Goal: Information Seeking & Learning: Learn about a topic

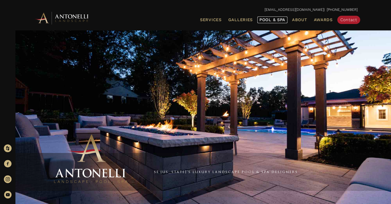
click at [276, 17] on span "Pool & Spa" at bounding box center [273, 19] width 26 height 5
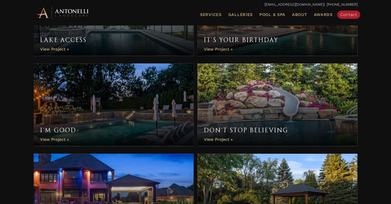
scroll to position [438, 0]
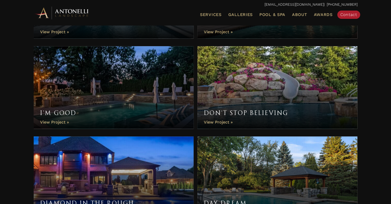
click at [252, 89] on link "Don’t Stop Believing" at bounding box center [278, 87] width 160 height 82
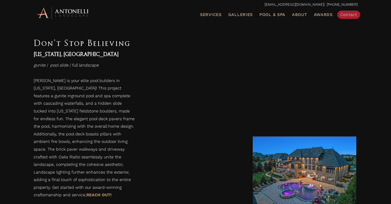
scroll to position [975, 0]
